Goal: Information Seeking & Learning: Learn about a topic

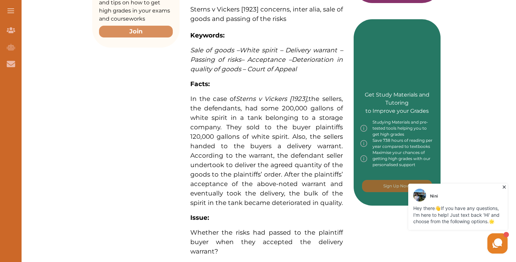
scroll to position [337, 0]
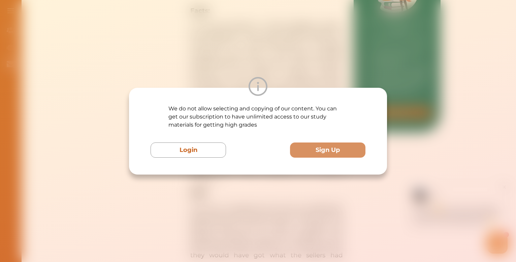
drag, startPoint x: 233, startPoint y: 74, endPoint x: 299, endPoint y: 163, distance: 111.4
click at [299, 163] on div "We do not allow selecting and copying of our content. You can get our subscript…" at bounding box center [258, 131] width 258 height 87
click at [321, 180] on div "We do not allow selecting and copying of our content. You can get our subscript…" at bounding box center [258, 131] width 516 height 262
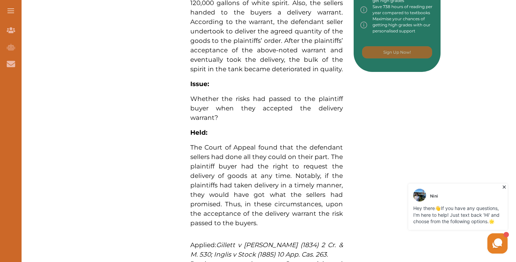
scroll to position [404, 0]
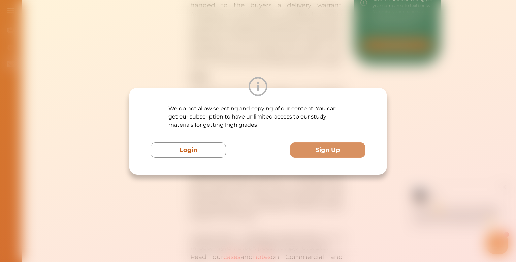
drag, startPoint x: 244, startPoint y: 124, endPoint x: 189, endPoint y: 207, distance: 99.1
click at [189, 207] on div "We do not allow selecting and copying of our content. You can get our subscript…" at bounding box center [258, 131] width 516 height 262
drag, startPoint x: 207, startPoint y: 194, endPoint x: 218, endPoint y: 213, distance: 21.9
click at [218, 215] on div "We do not allow selecting and copying of our content. You can get our subscript…" at bounding box center [258, 131] width 516 height 262
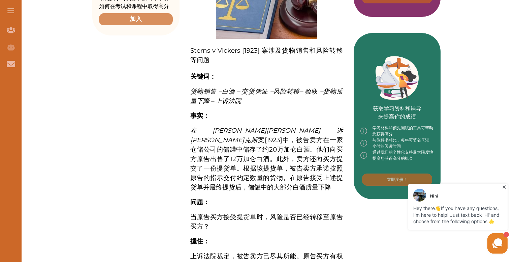
scroll to position [260, 0]
